Goal: Information Seeking & Learning: Check status

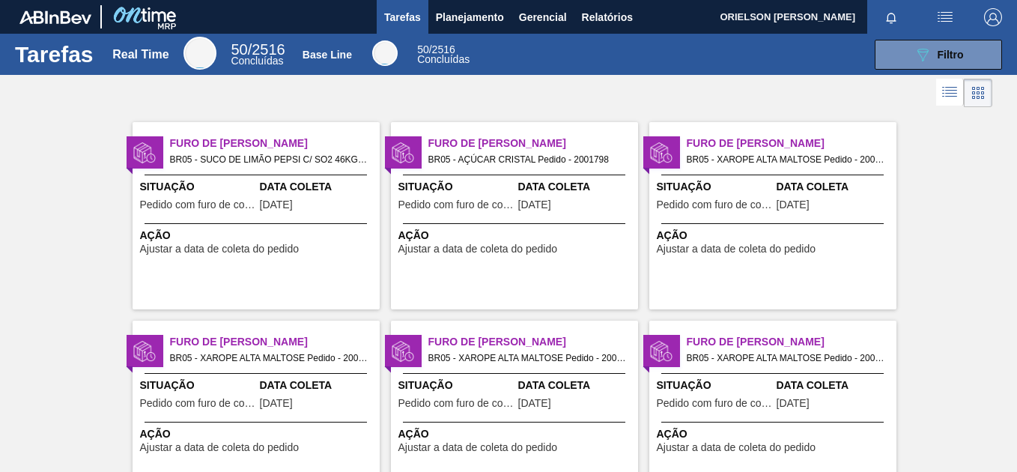
click at [388, 16] on span "Tarefas" at bounding box center [402, 17] width 37 height 18
click at [477, 18] on span "Planejamento" at bounding box center [470, 17] width 68 height 18
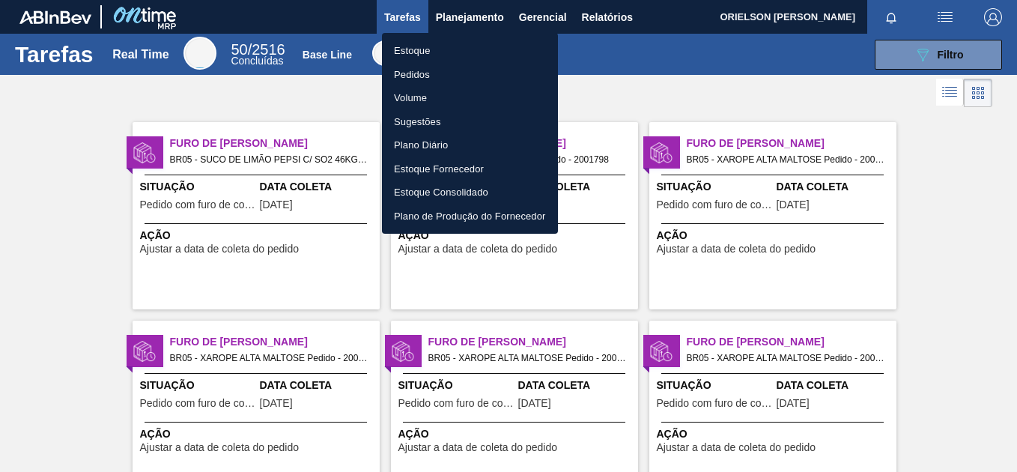
click at [417, 52] on li "Estoque" at bounding box center [470, 51] width 176 height 24
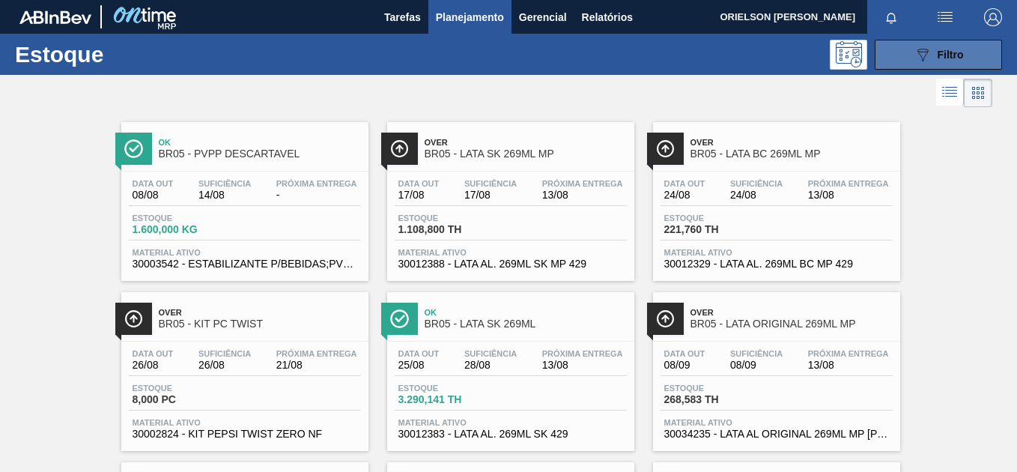
click at [946, 59] on span "Filtro" at bounding box center [951, 55] width 26 height 12
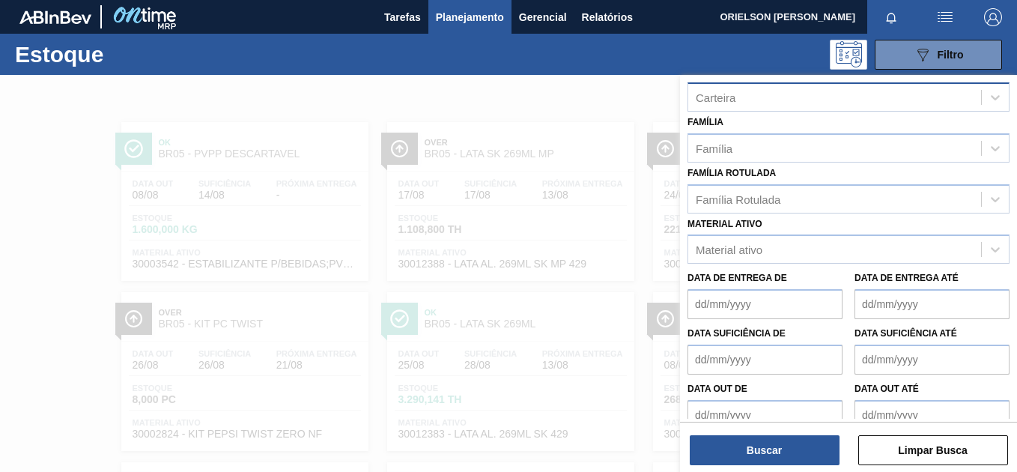
scroll to position [244, 0]
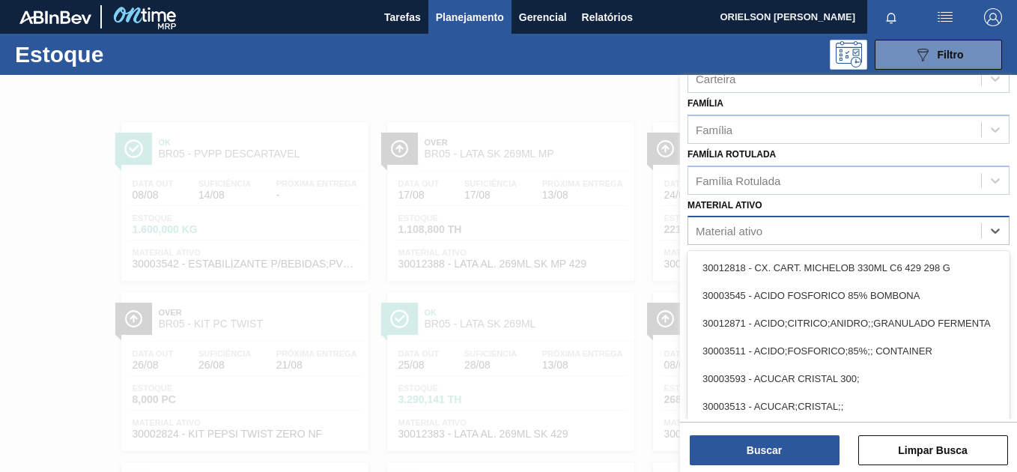
click at [781, 227] on div "Material ativo" at bounding box center [835, 231] width 293 height 22
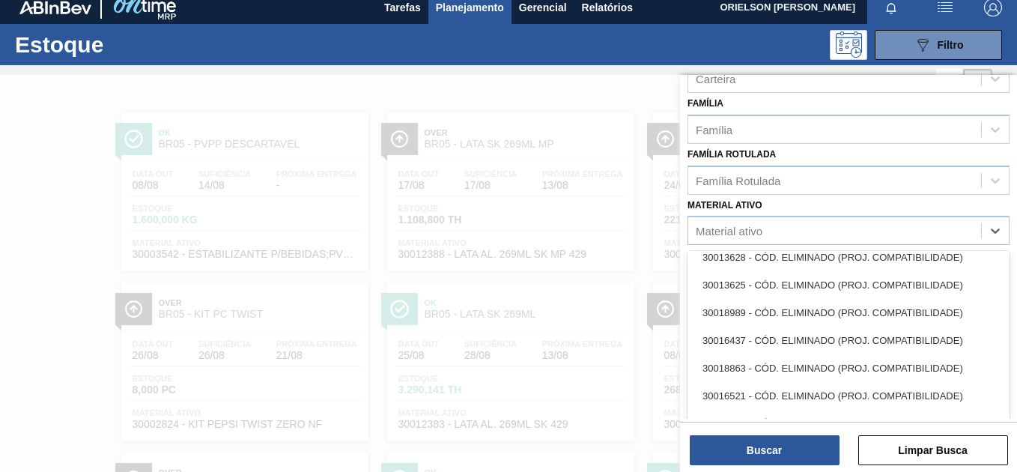
scroll to position [2591, 0]
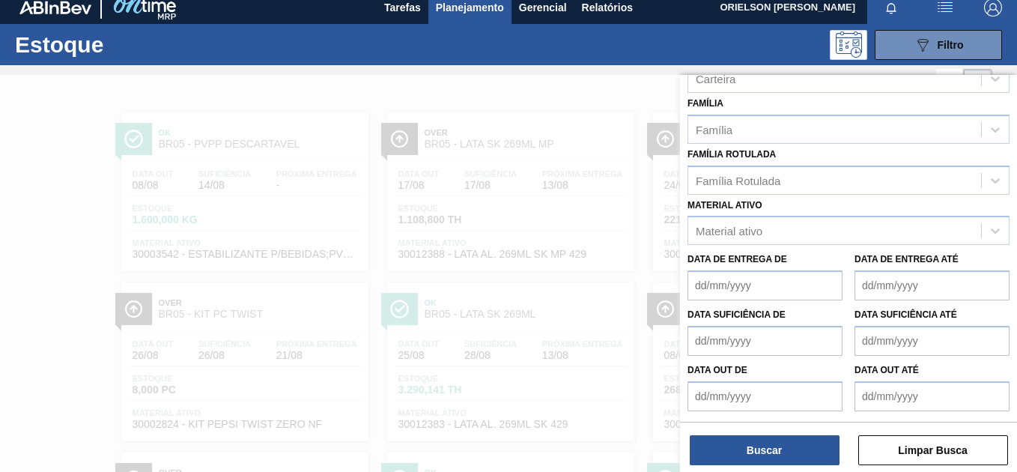
click at [453, 276] on div at bounding box center [508, 311] width 1017 height 472
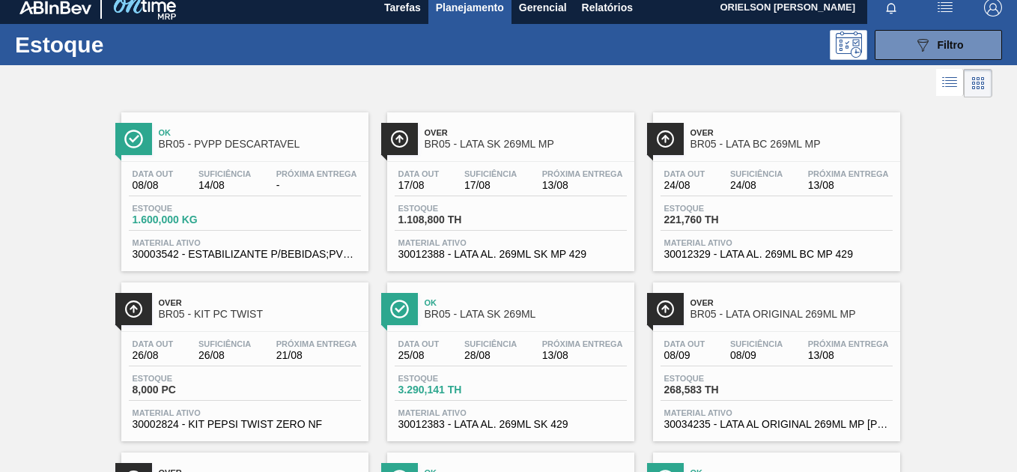
click at [915, 46] on icon "089F7B8B-B2A5-4AFE-B5C0-19BA573D28AC" at bounding box center [923, 45] width 18 height 18
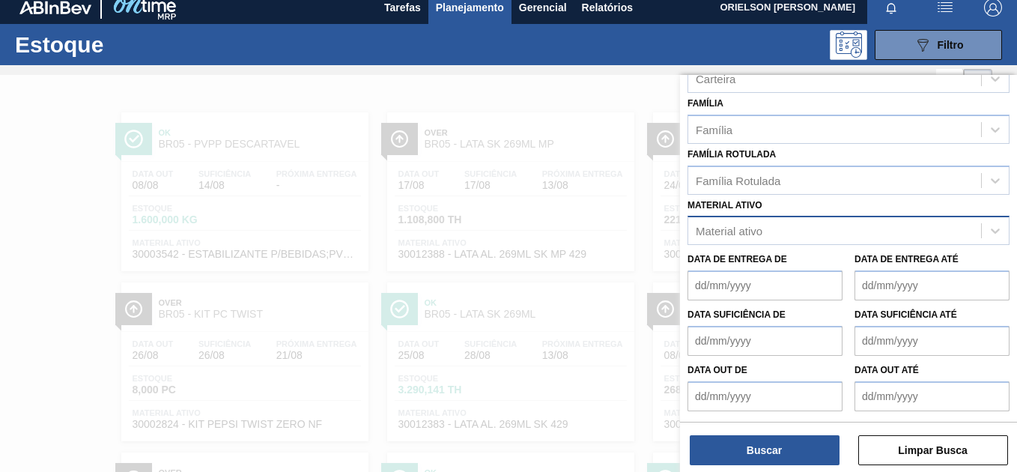
click at [744, 219] on div "Material ativo" at bounding box center [849, 230] width 322 height 29
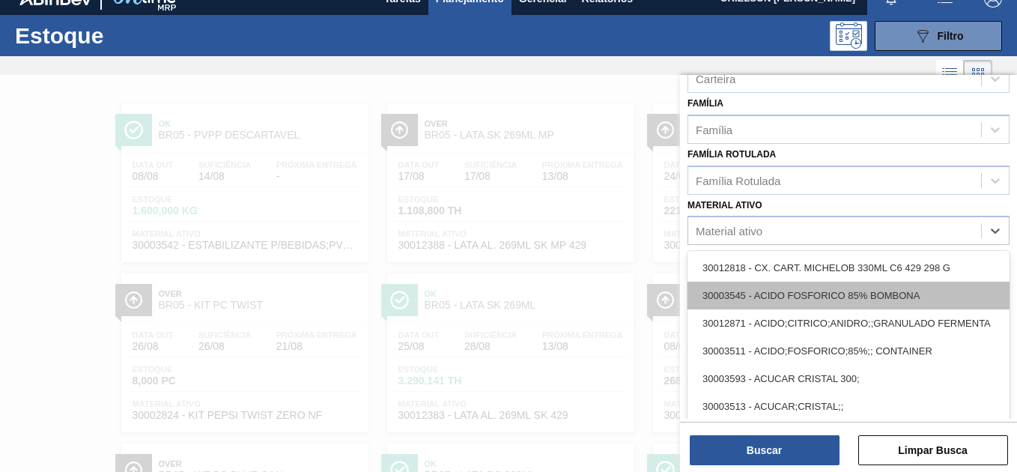
scroll to position [19, 0]
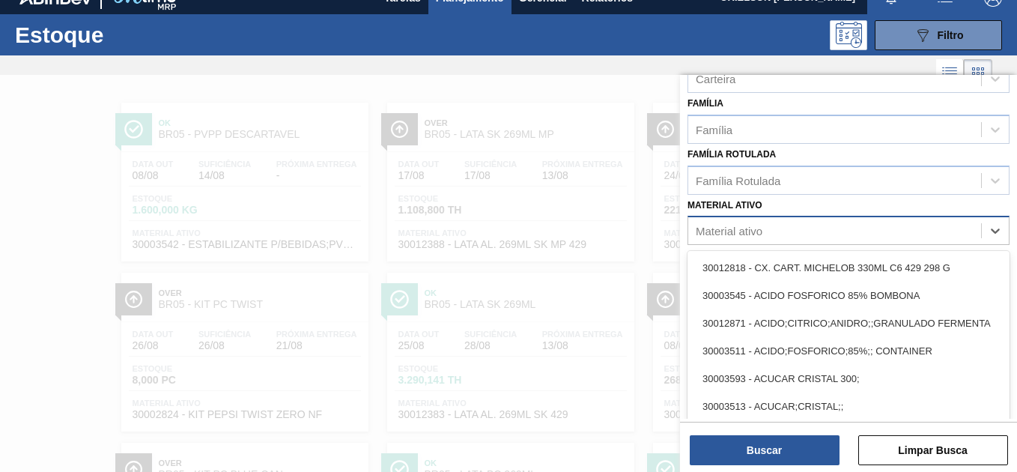
click at [829, 221] on div "Material ativo" at bounding box center [835, 231] width 293 height 22
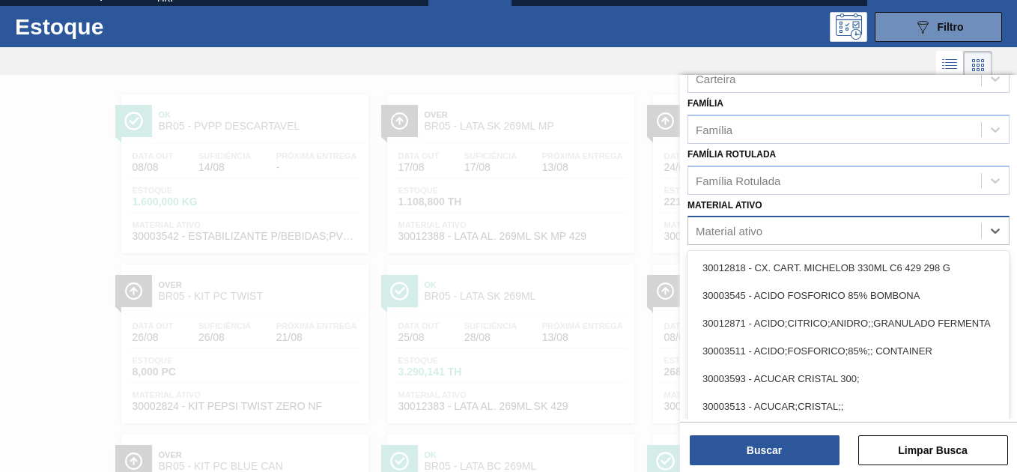
scroll to position [29, 0]
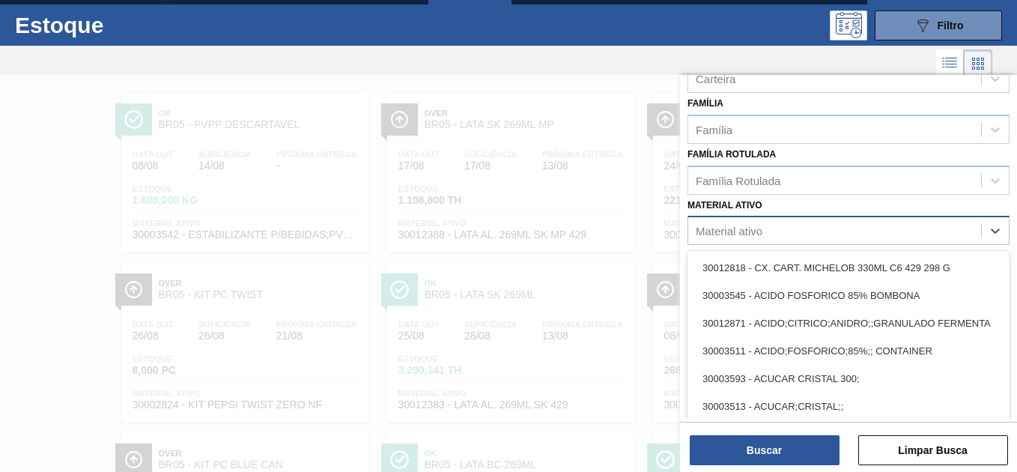
click at [829, 229] on div "Material ativo" at bounding box center [835, 231] width 293 height 22
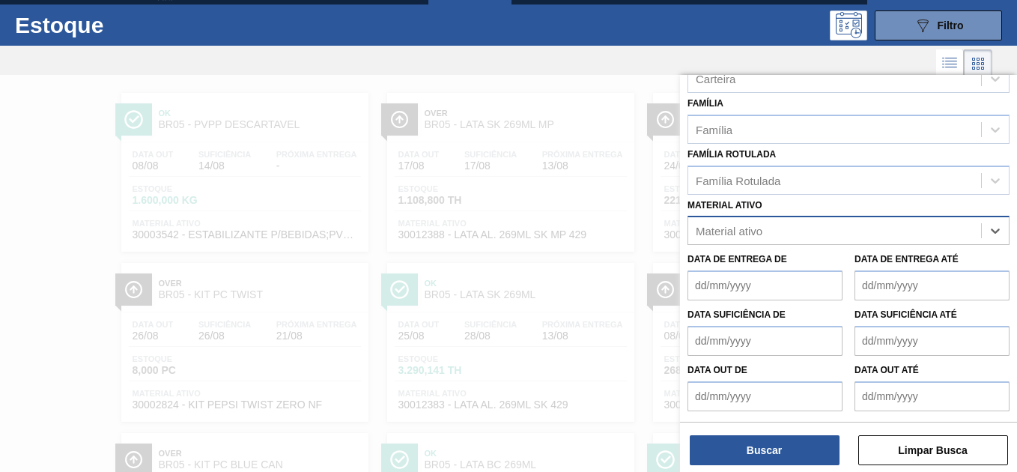
paste ativo "30003513"
type ativo "30003513"
click at [829, 228] on div "30003513" at bounding box center [835, 231] width 293 height 22
paste ativo "30003513"
type ativo "30003513"
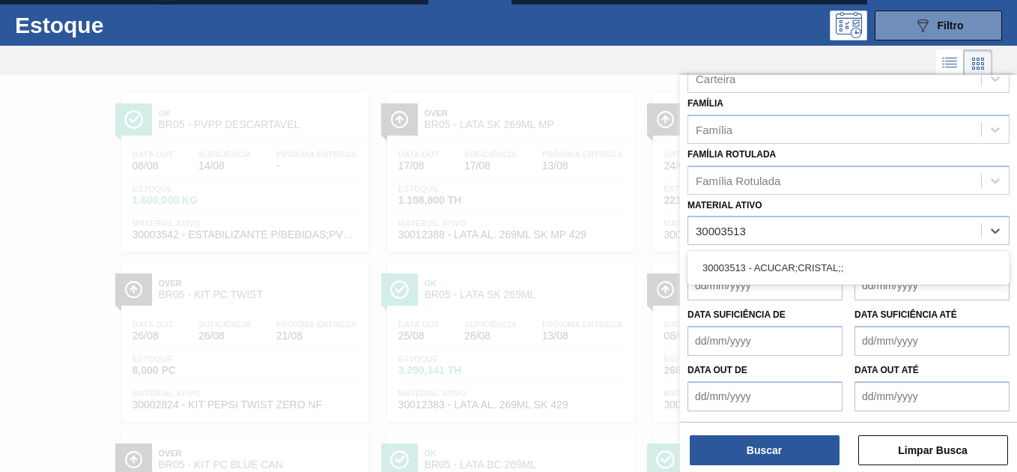
click at [823, 253] on div "30003513 - ACUCAR;CRISTAL;;" at bounding box center [849, 268] width 322 height 34
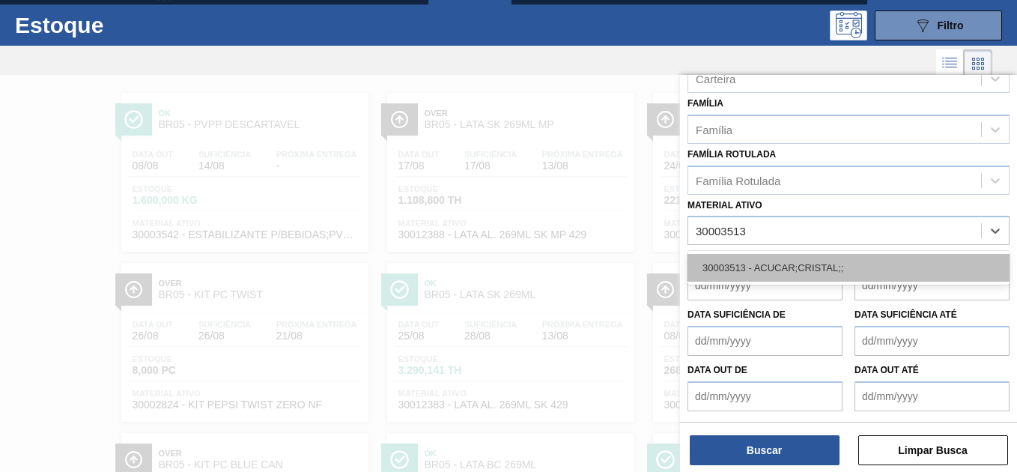
click at [826, 261] on div "30003513 - ACUCAR;CRISTAL;;" at bounding box center [849, 268] width 322 height 28
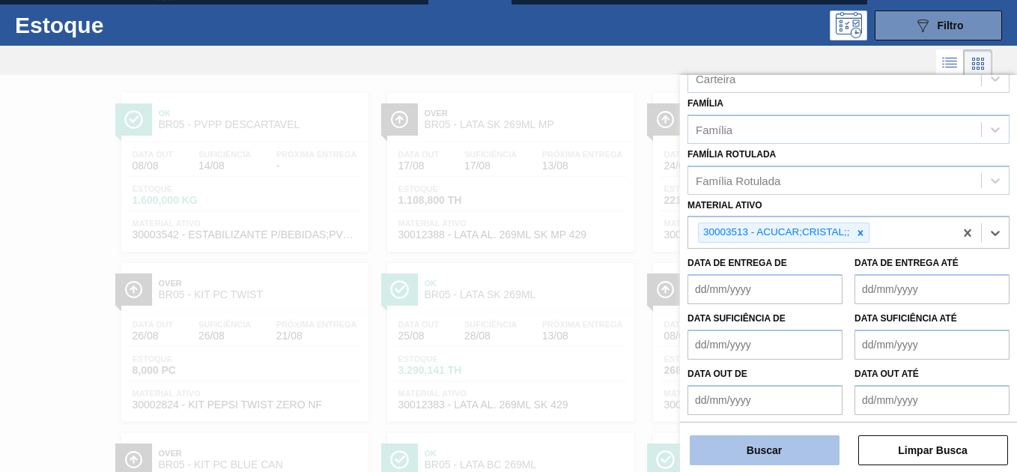
click at [823, 440] on button "Buscar" at bounding box center [765, 450] width 150 height 30
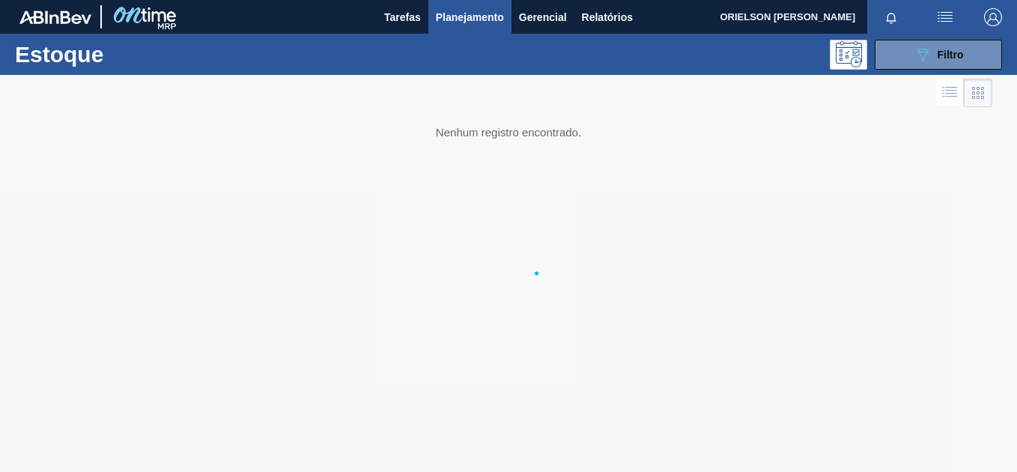
scroll to position [0, 0]
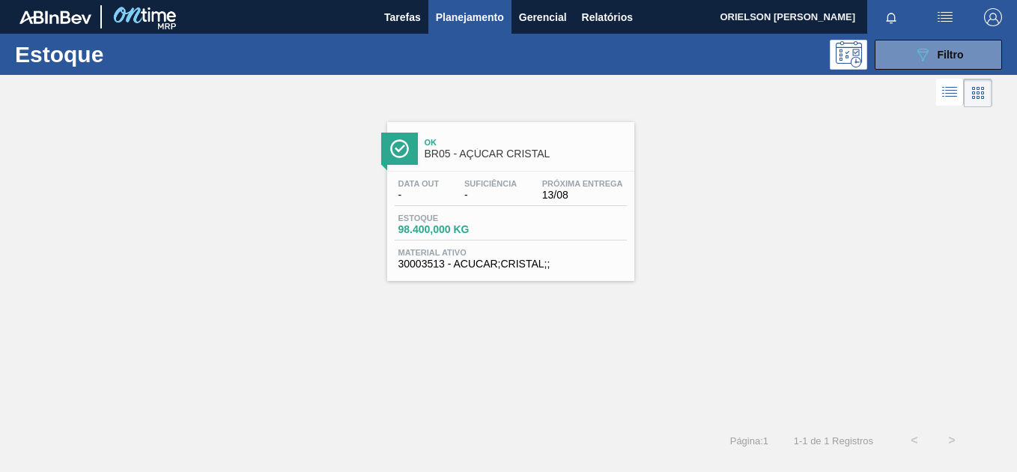
click at [606, 206] on div "Data out - Suficiência - Próxima Entrega 13/08 Estoque 98.400,000 KG Material a…" at bounding box center [510, 223] width 247 height 102
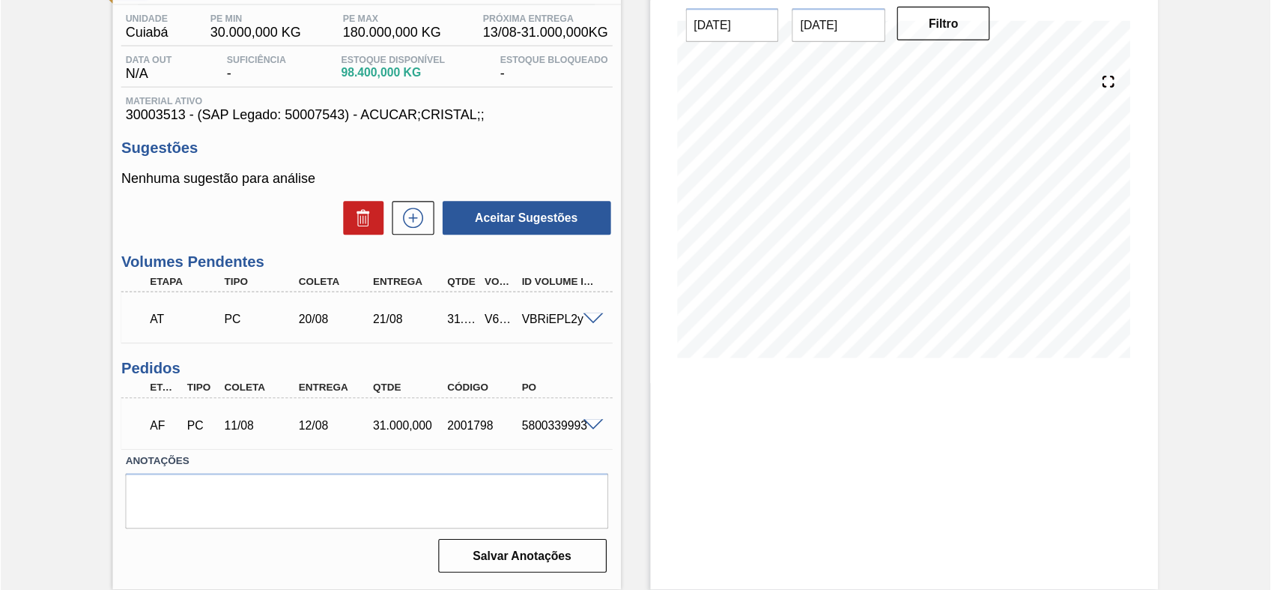
scroll to position [54, 0]
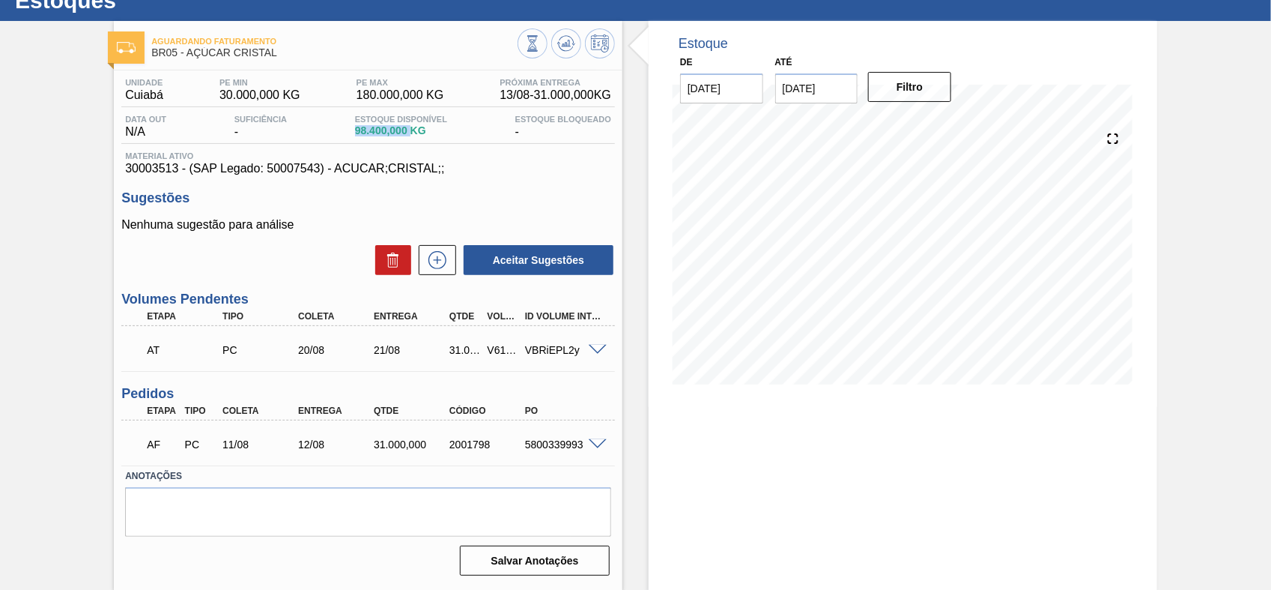
drag, startPoint x: 354, startPoint y: 128, endPoint x: 411, endPoint y: 128, distance: 56.9
click at [411, 128] on span "98.400,000 KG" at bounding box center [401, 130] width 92 height 11
click at [155, 347] on p "AT" at bounding box center [185, 350] width 76 height 12
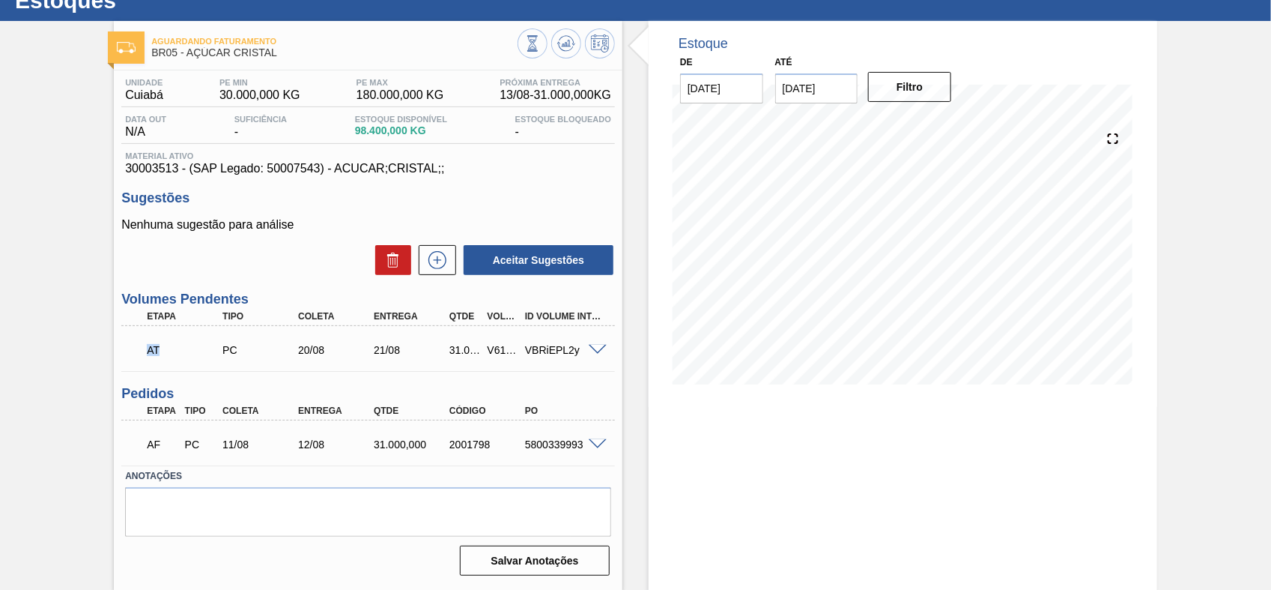
click at [155, 347] on p "AT" at bounding box center [185, 350] width 76 height 12
click at [154, 440] on p "AF" at bounding box center [162, 444] width 31 height 12
click at [154, 447] on p "AF" at bounding box center [162, 444] width 31 height 12
